Goal: Transaction & Acquisition: Book appointment/travel/reservation

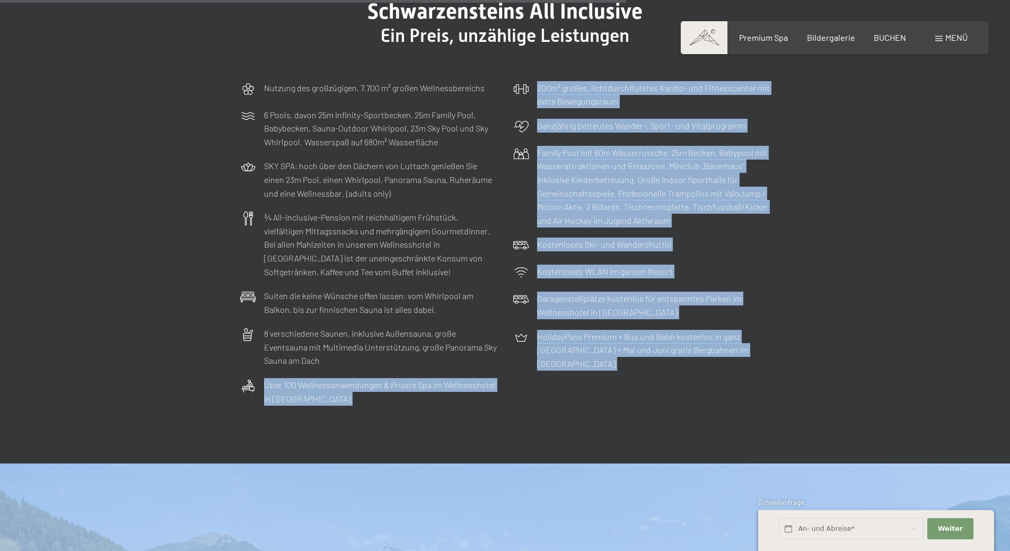
scroll to position [3318, 0]
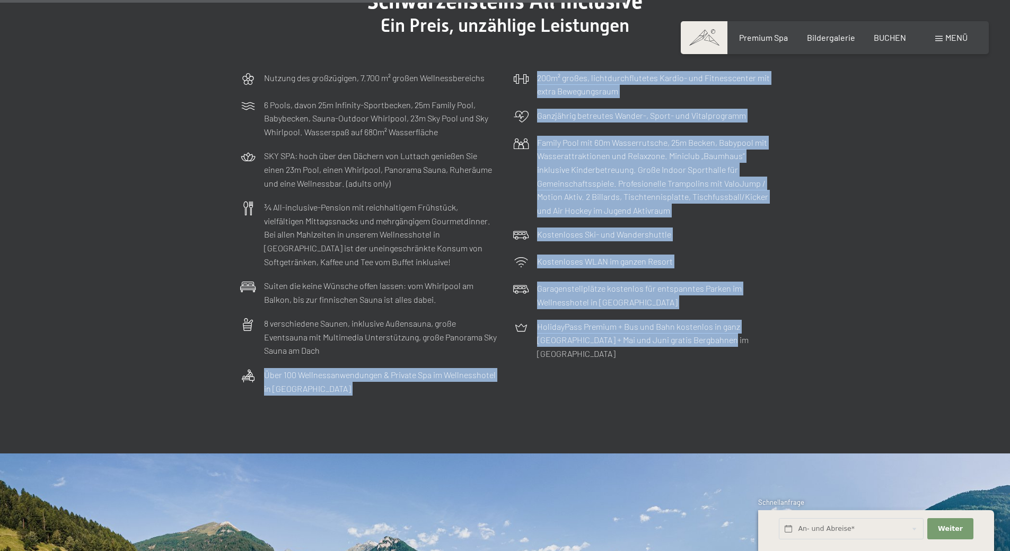
drag, startPoint x: 521, startPoint y: 280, endPoint x: 672, endPoint y: 342, distance: 163.5
click at [688, 353] on section "Schwarzensteins All Inclusive Ein Preis, unzählige Leistungen Nutzung des großz…" at bounding box center [505, 195] width 1010 height 518
click at [558, 285] on p "Garagenstellplätze kostenlos für entspanntes Parken im Wellnesshotel in [GEOGRA…" at bounding box center [653, 295] width 233 height 27
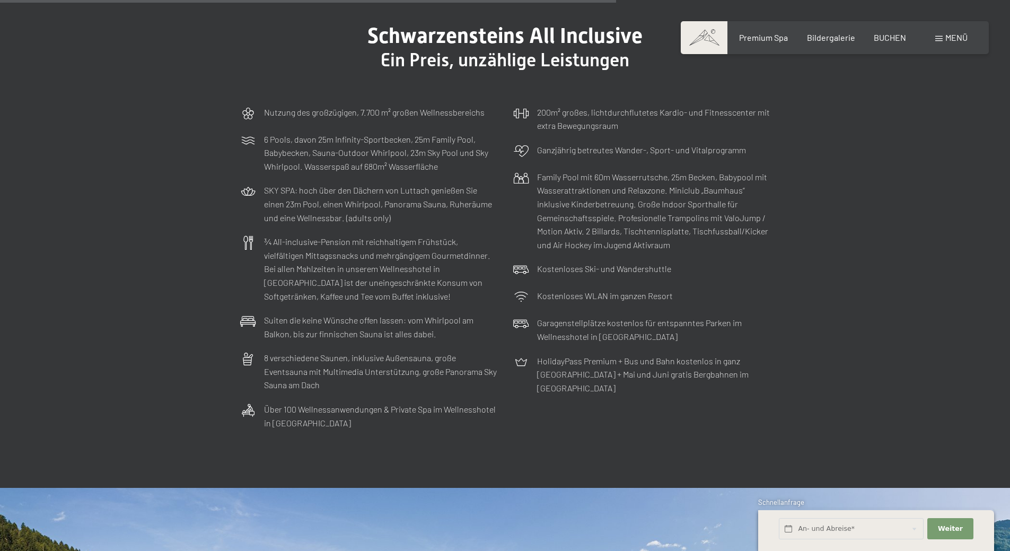
scroll to position [3265, 0]
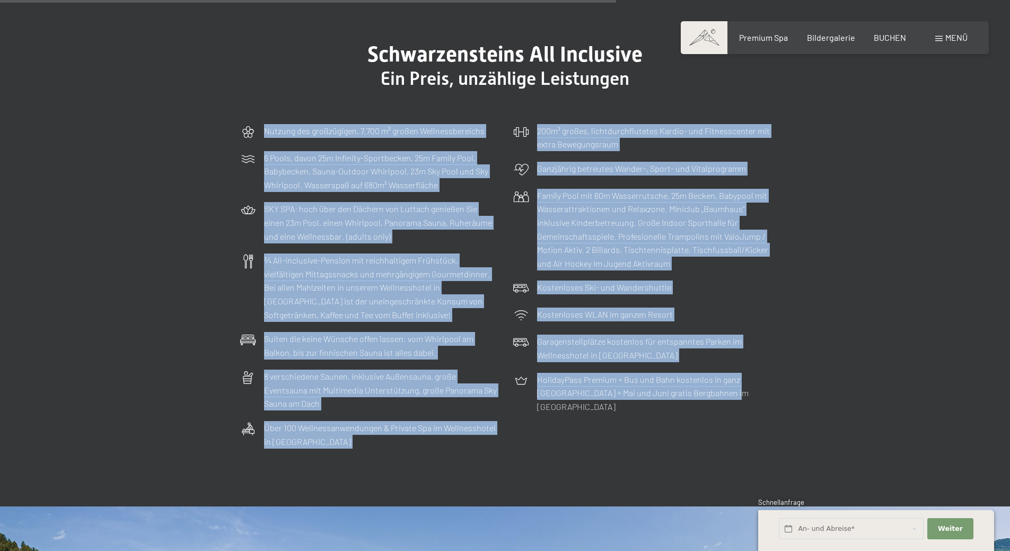
drag, startPoint x: 259, startPoint y: 94, endPoint x: 728, endPoint y: 396, distance: 557.5
click at [734, 400] on div "Nutzung des großzügigen, 7.700 m² großen Wellnessbereichs 6 Pools, davon 25m In…" at bounding box center [505, 286] width 541 height 335
click at [698, 312] on div "Kostenloses WLAN im ganzen Resort" at bounding box center [642, 315] width 268 height 27
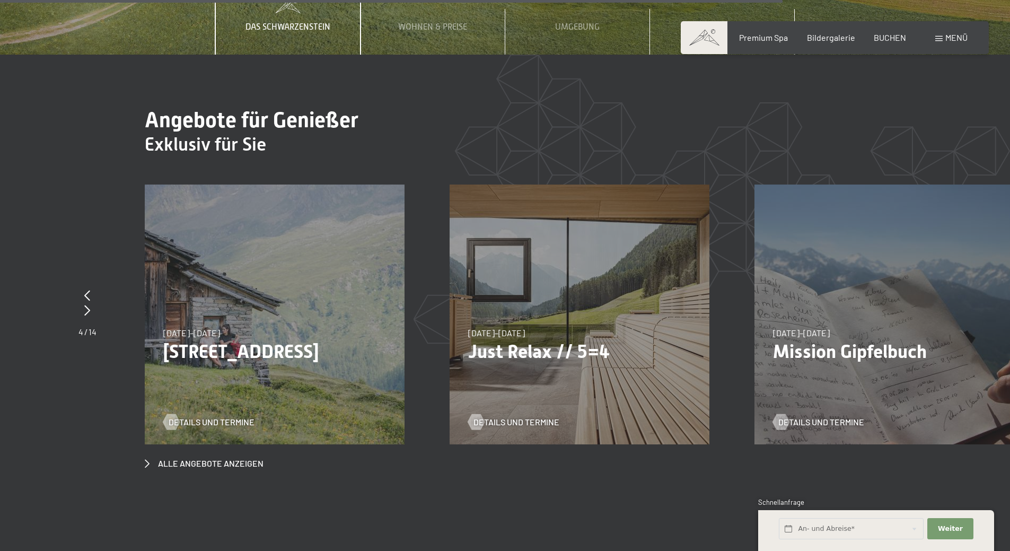
scroll to position [4166, 0]
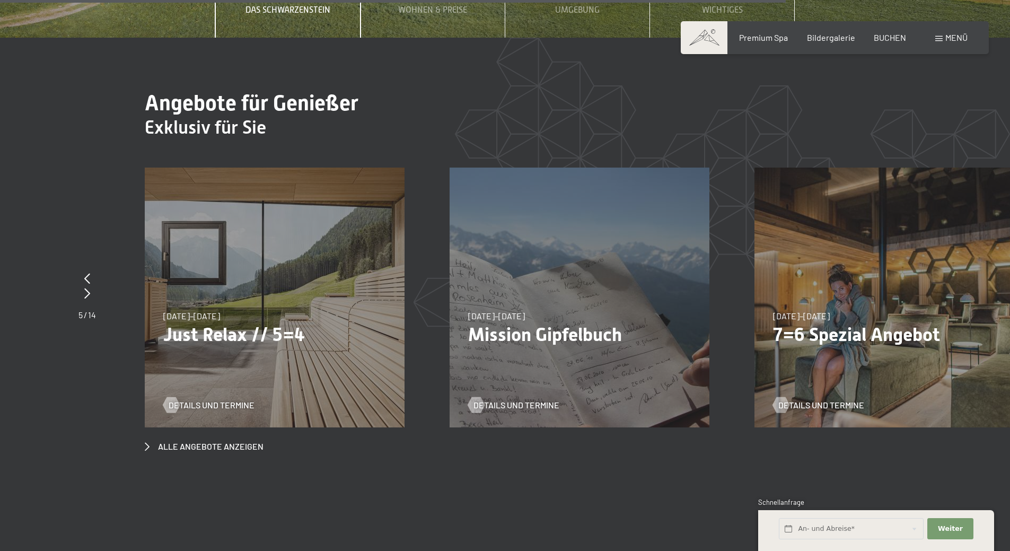
click at [535, 383] on div "Details und Termine" at bounding box center [575, 397] width 215 height 28
click at [504, 399] on span "Details und Termine" at bounding box center [527, 405] width 86 height 12
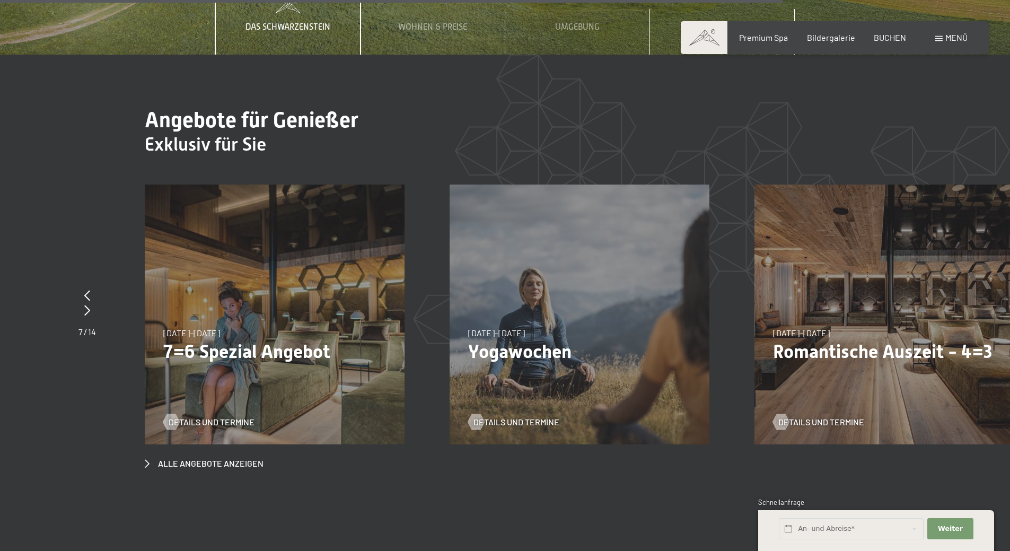
click at [256, 280] on div "04.10.–26.10.2025 01.11.–21.12.2025 10.01.–01.02.2026 07.03.–29.03.2026 16.05.–…" at bounding box center [275, 314] width 260 height 260
click at [221, 313] on div "04.10.–26.10.2025 01.11.–21.12.2025 10.01.–01.02.2026 07.03.–29.03.2026 16.05.–…" at bounding box center [275, 314] width 260 height 260
click at [222, 340] on p "7=6 Spezial Angebot" at bounding box center [274, 351] width 223 height 22
click at [219, 327] on div "04.10.–[DATE]" at bounding box center [191, 333] width 57 height 12
click at [242, 245] on div "04.10.–26.10.2025 01.11.–21.12.2025 10.01.–01.02.2026 07.03.–29.03.2026 16.05.–…" at bounding box center [275, 314] width 260 height 260
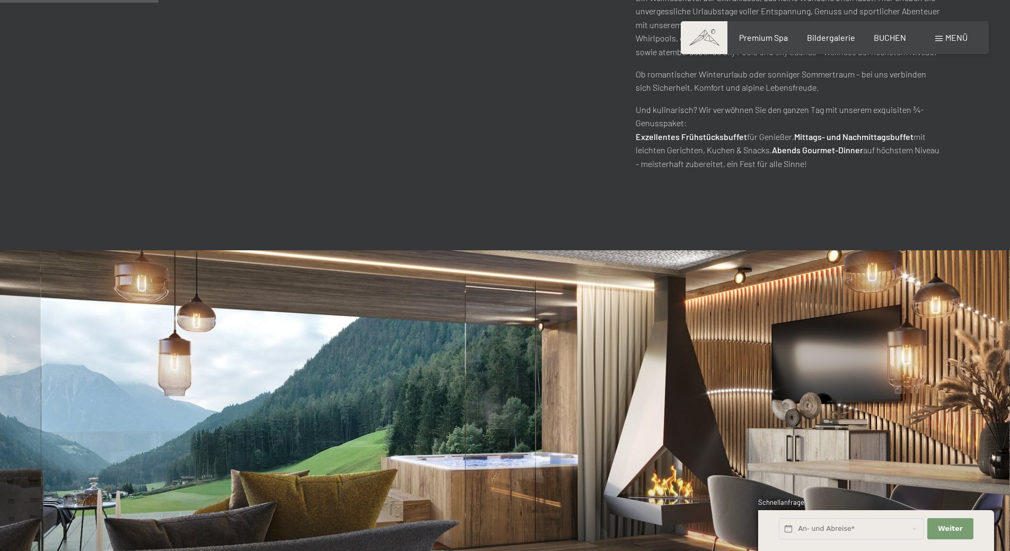
scroll to position [1106, 0]
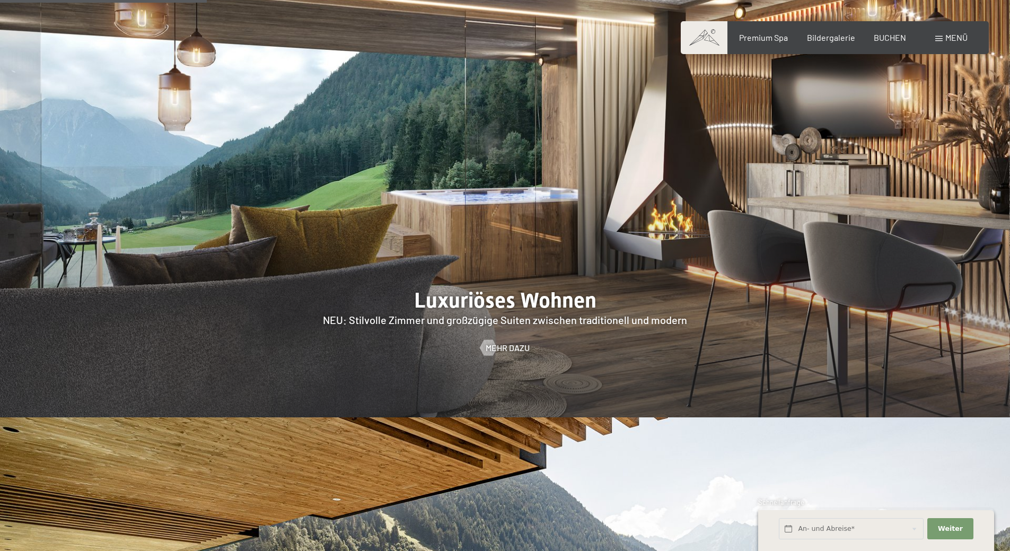
click at [486, 278] on div at bounding box center [505, 201] width 1010 height 433
click at [488, 340] on div at bounding box center [488, 348] width 9 height 16
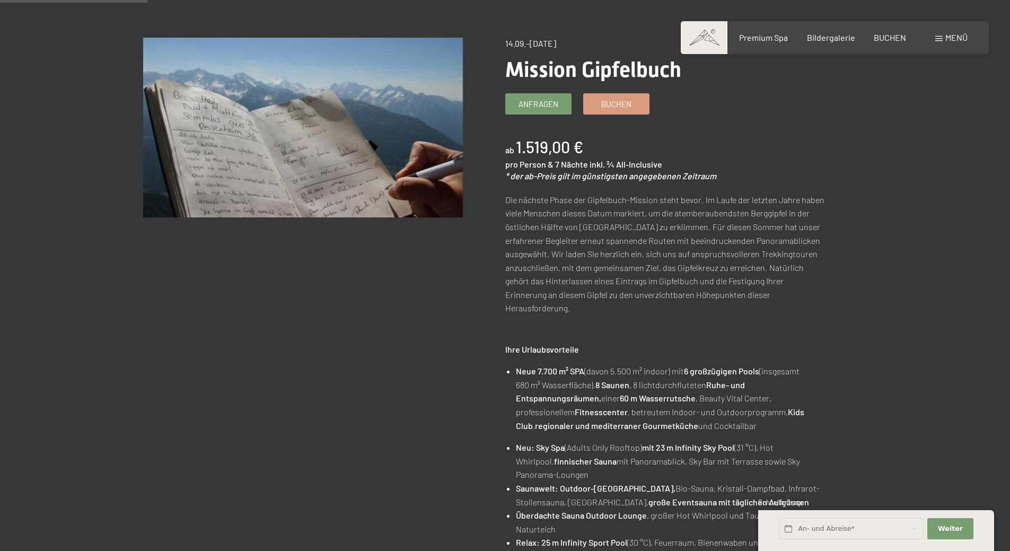
scroll to position [212, 0]
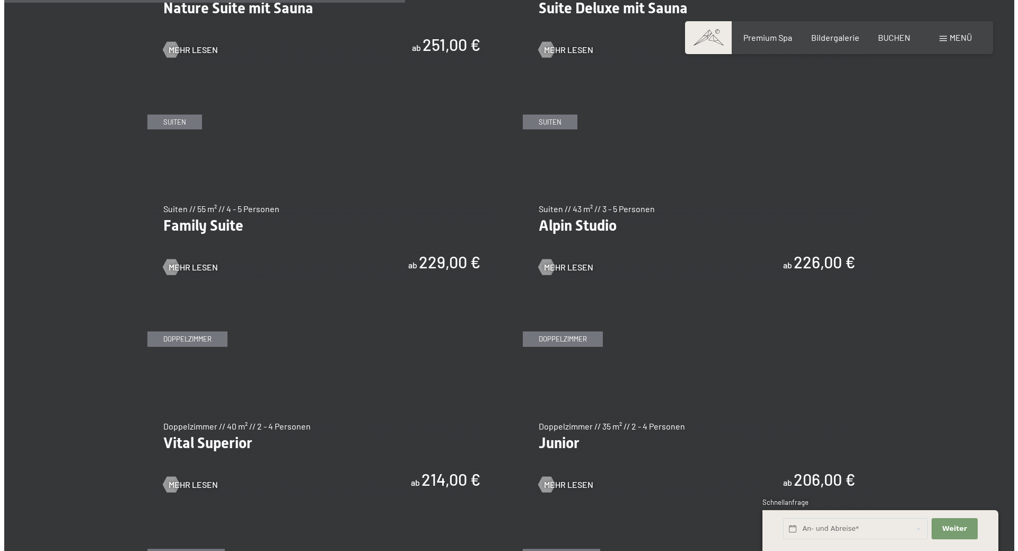
scroll to position [1325, 0]
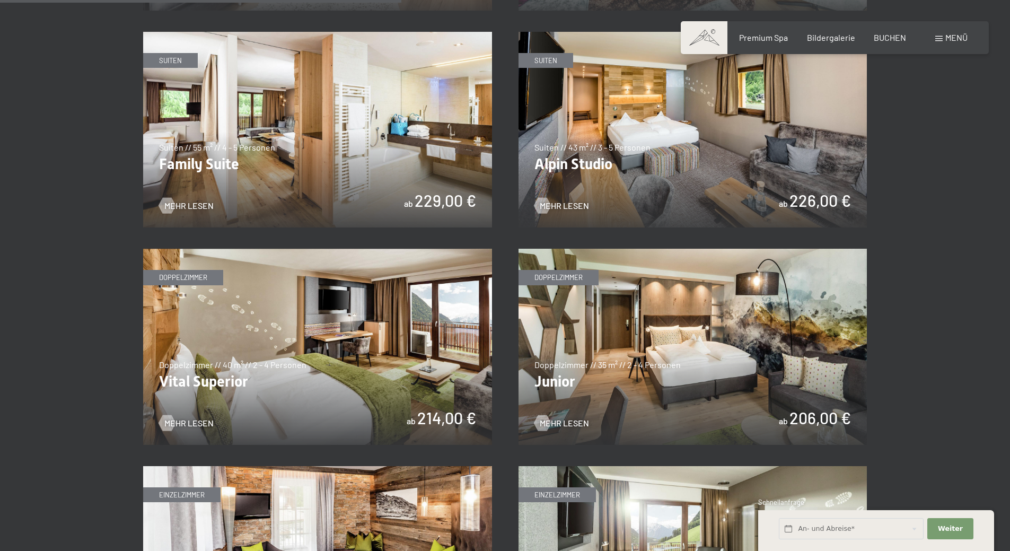
click at [750, 43] on div "Premium Spa Bildergalerie BUCHEN" at bounding box center [813, 38] width 223 height 12
click at [943, 42] on div "Menü" at bounding box center [951, 38] width 32 height 12
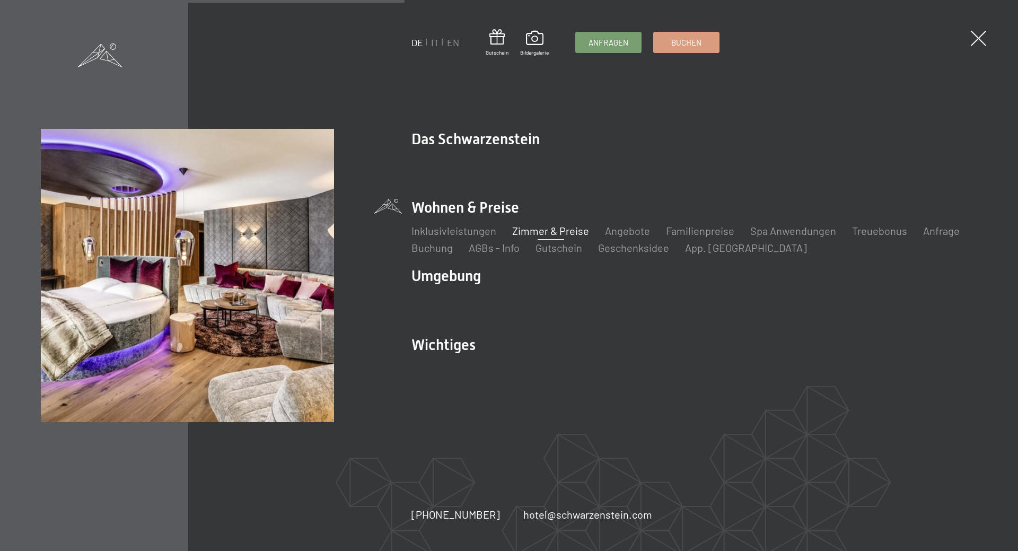
click at [451, 215] on li "Wohnen & Preise Inklusivleistungen Zimmer & Preise Liste Angebote Liste Familie…" at bounding box center [694, 226] width 566 height 58
click at [456, 212] on li "Wohnen & Preise Inklusivleistungen Zimmer & Preise Liste Angebote Liste Familie…" at bounding box center [694, 226] width 566 height 58
click at [539, 236] on link "Zimmer & Preise" at bounding box center [550, 230] width 77 height 13
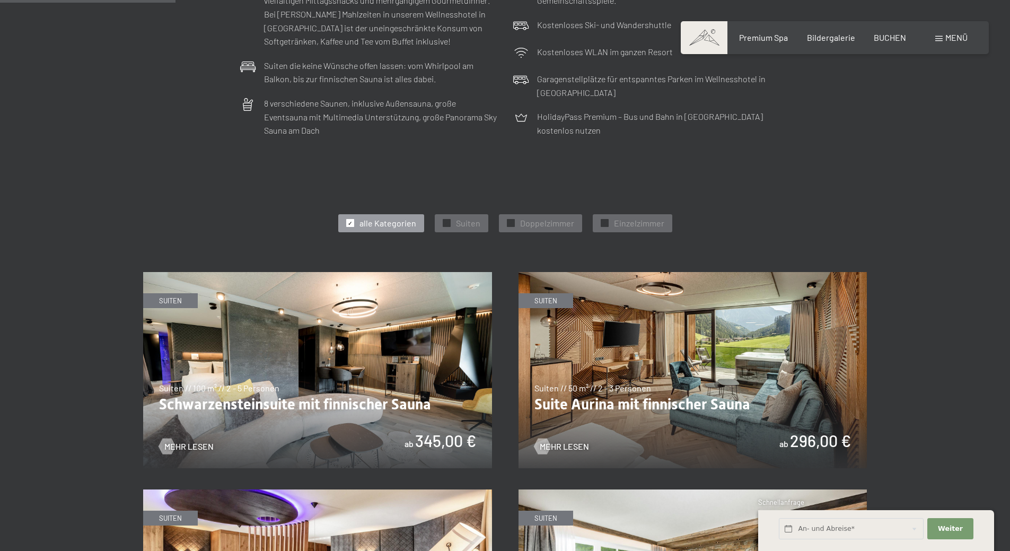
scroll to position [636, 0]
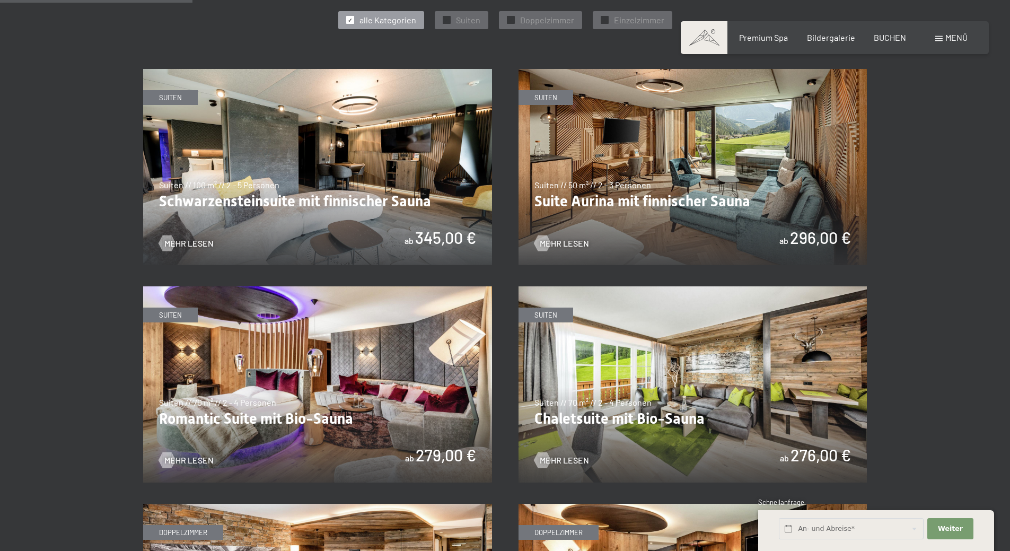
click at [590, 182] on img at bounding box center [693, 167] width 349 height 196
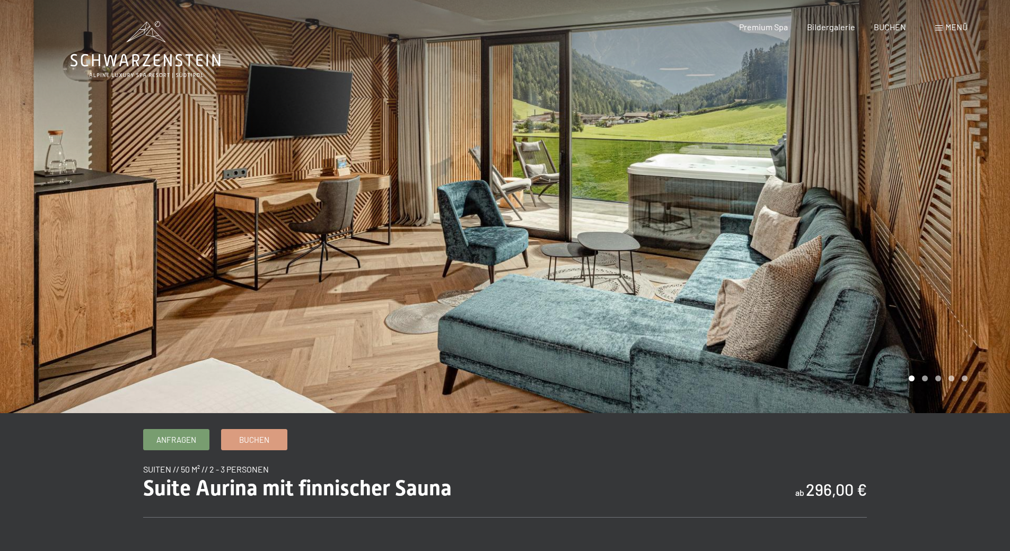
drag, startPoint x: 932, startPoint y: 213, endPoint x: 550, endPoint y: 221, distance: 381.8
click at [551, 221] on div at bounding box center [757, 206] width 505 height 413
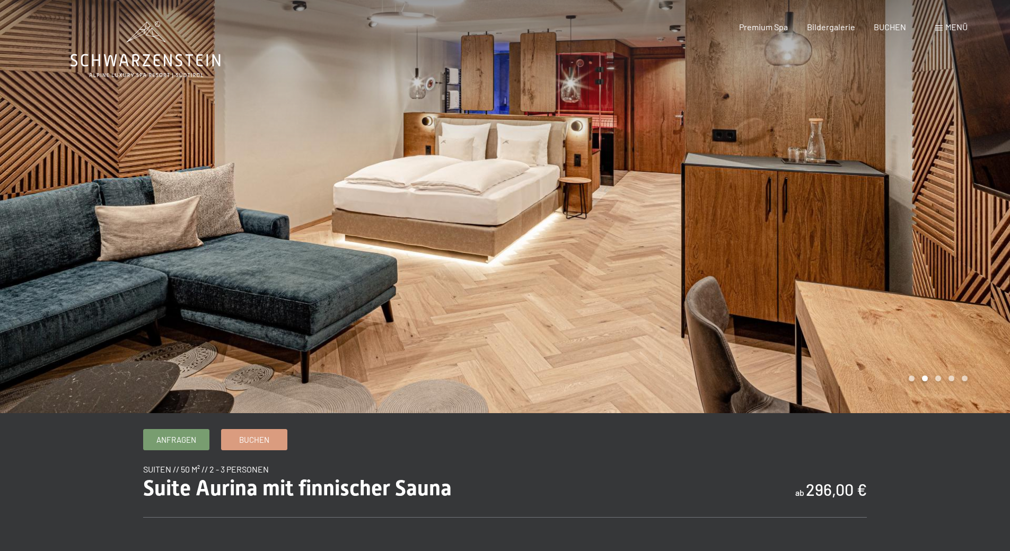
click at [937, 203] on div at bounding box center [757, 206] width 505 height 413
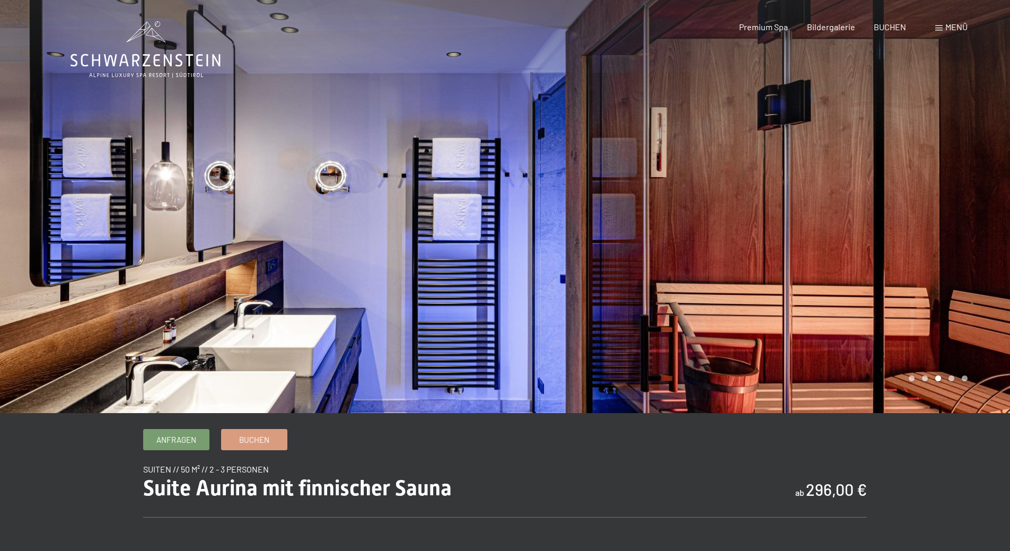
click at [937, 203] on div at bounding box center [757, 206] width 505 height 413
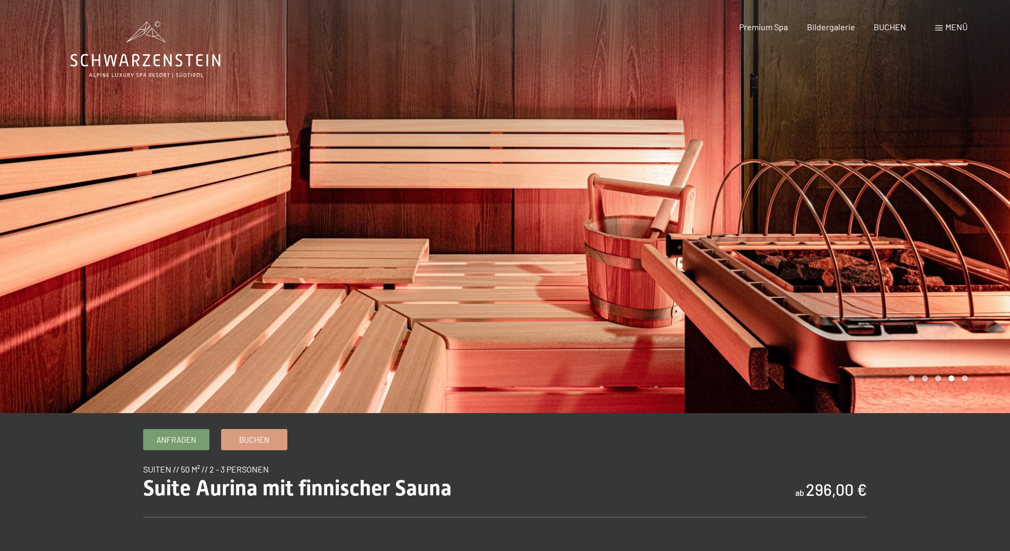
click at [937, 203] on div at bounding box center [757, 206] width 505 height 413
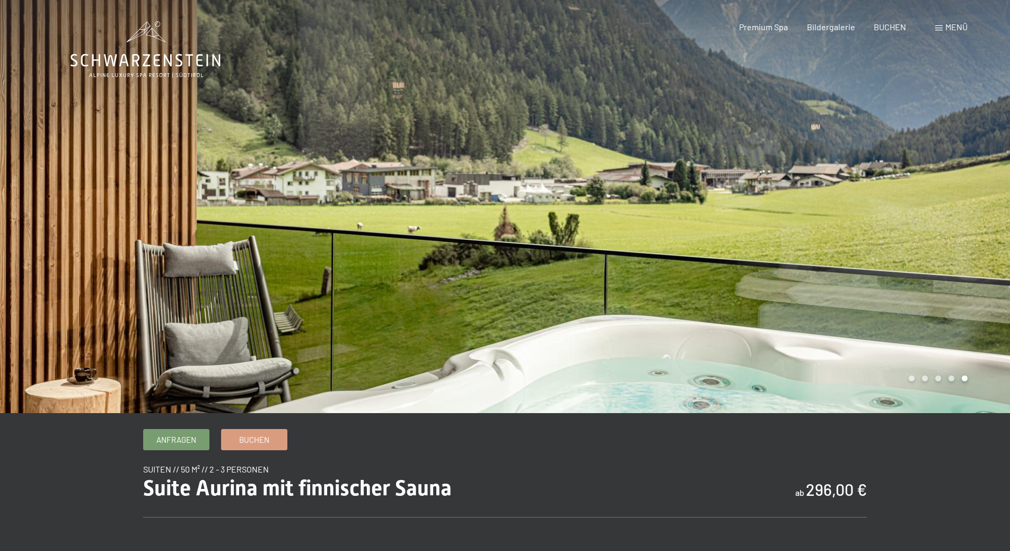
click at [937, 203] on div at bounding box center [757, 206] width 505 height 413
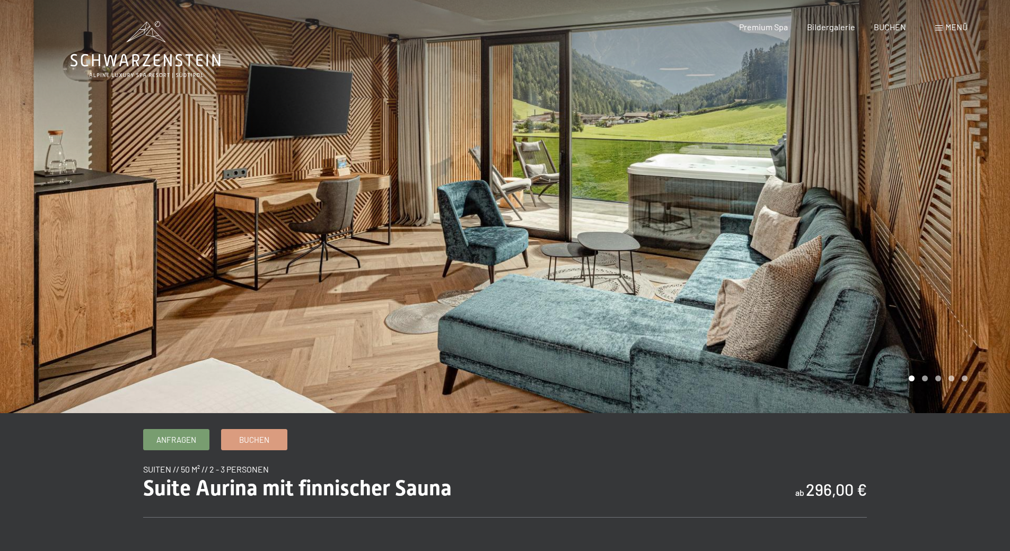
click at [937, 203] on div at bounding box center [757, 206] width 505 height 413
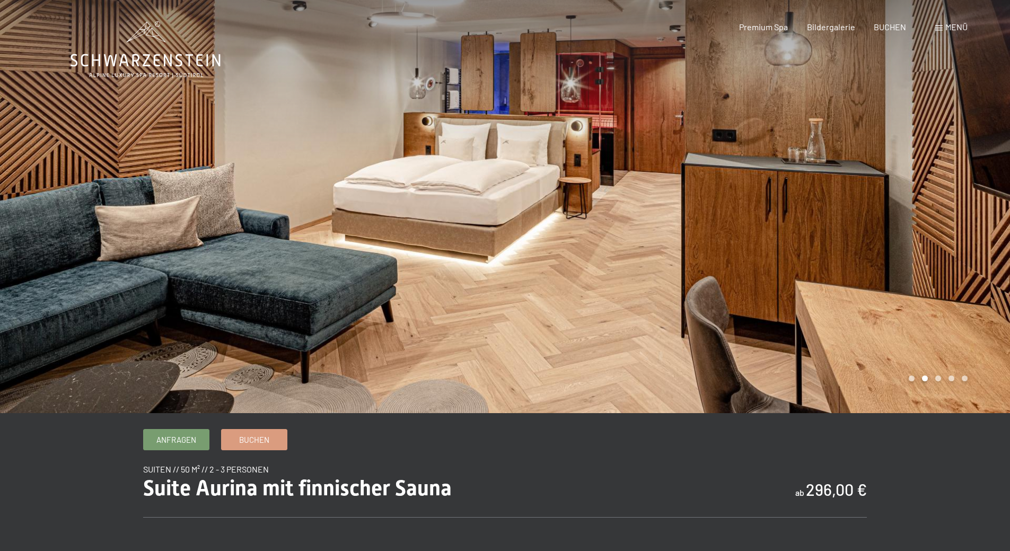
click at [946, 21] on div "Buchen Anfragen Premium Spa Bildergalerie BUCHEN Menü DE IT EN Gutschein Bilder…" at bounding box center [835, 27] width 266 height 12
click at [949, 23] on span "Menü" at bounding box center [956, 27] width 22 height 10
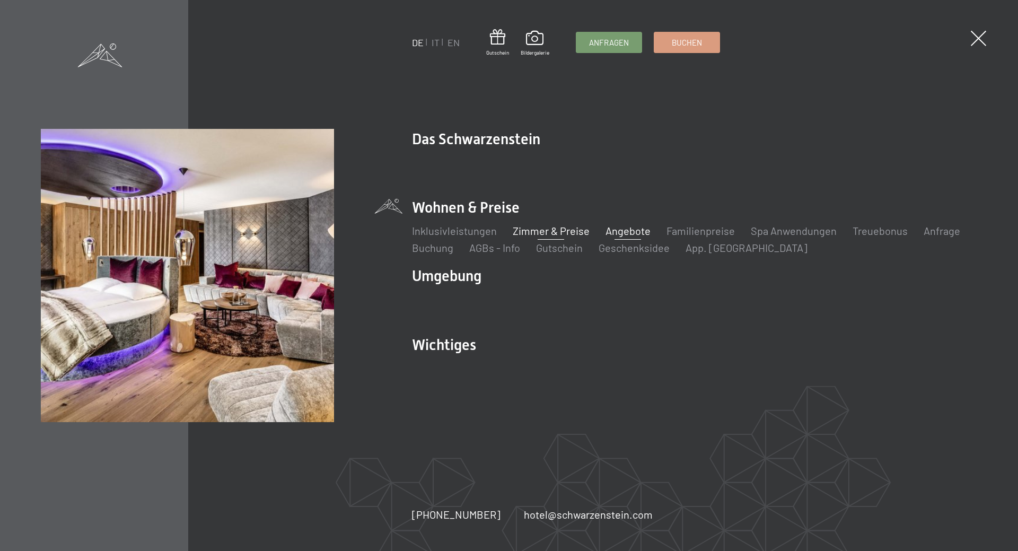
click at [621, 226] on link "Angebote" at bounding box center [627, 230] width 45 height 13
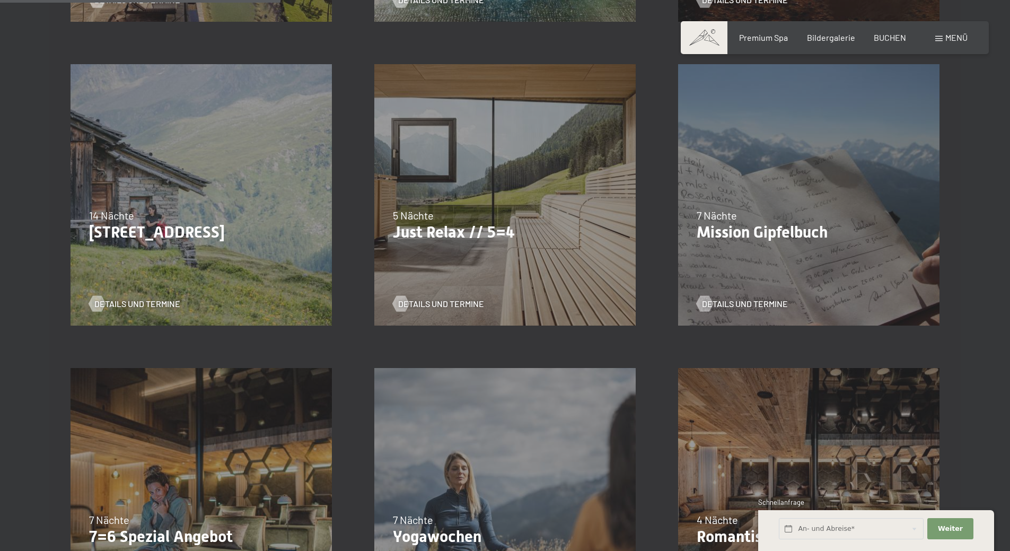
scroll to position [583, 0]
click at [110, 137] on div "06.09.–[DATE] 27.06.–[DATE] 29.08.–[DATE] 14 Nächte Bleibe 14, zahle 13 Details…" at bounding box center [201, 194] width 304 height 304
click at [110, 260] on div "06.09.–[DATE] 27.06.–[DATE] 29.08.–[DATE] 14 Nächte Bleibe 14, zahle 13 Details…" at bounding box center [201, 194] width 304 height 304
click at [101, 295] on div at bounding box center [96, 303] width 9 height 16
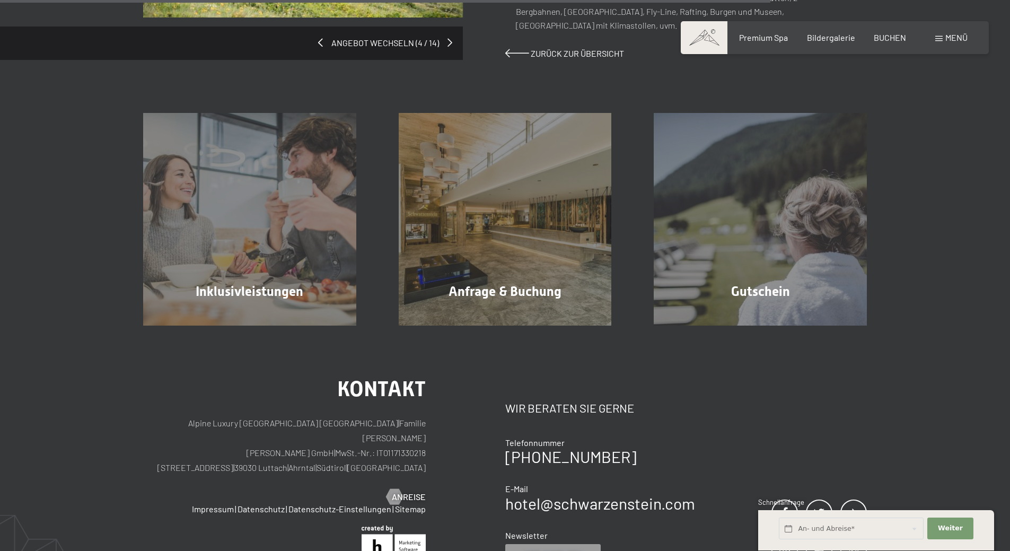
click at [383, 393] on div "Kontakt Alpine Luxury [GEOGRAPHIC_DATA] SCHWARZENSTEIN | Familie [PERSON_NAME] …" at bounding box center [505, 528] width 1010 height 404
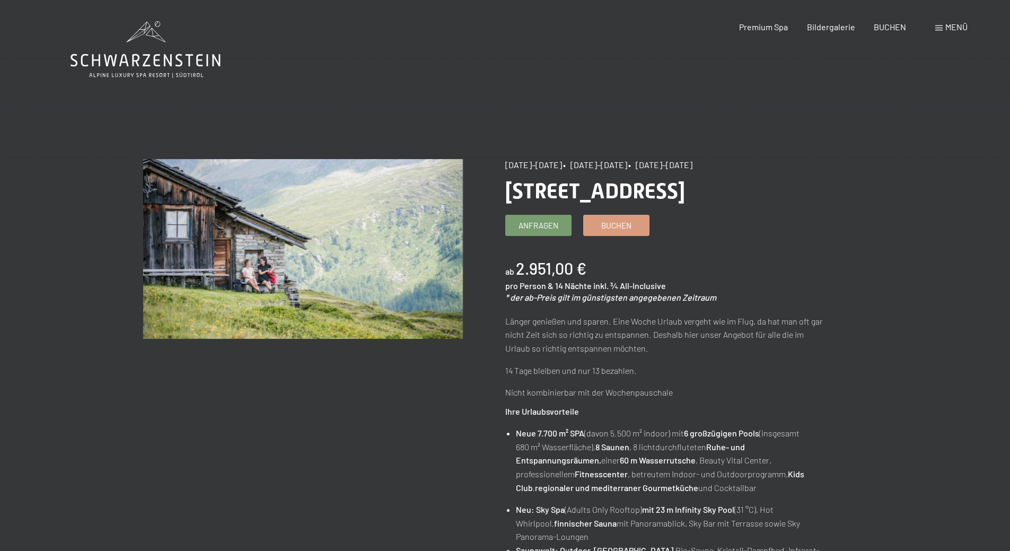
click at [187, 72] on icon at bounding box center [146, 49] width 150 height 57
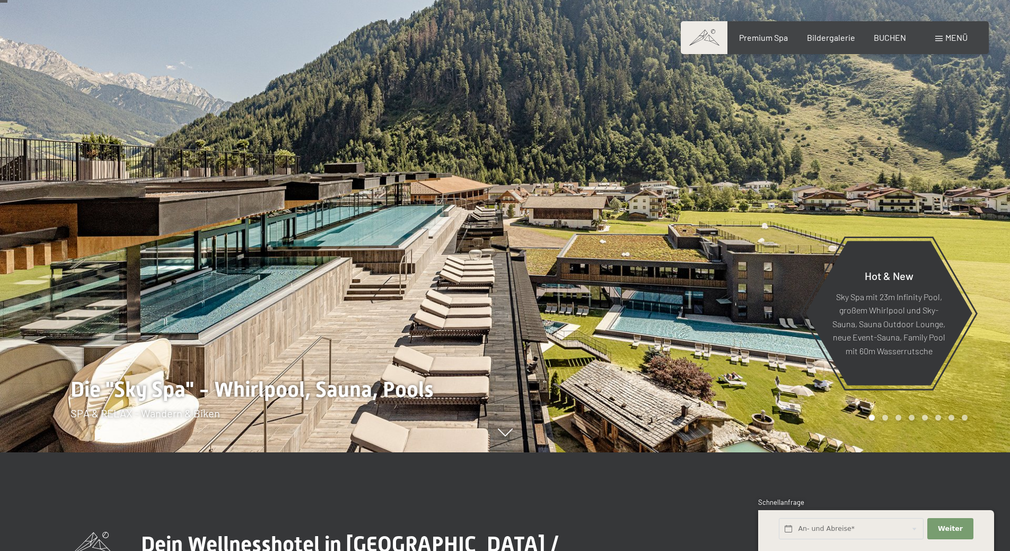
scroll to position [106, 0]
